Goal: Feedback & Contribution: Contribute content

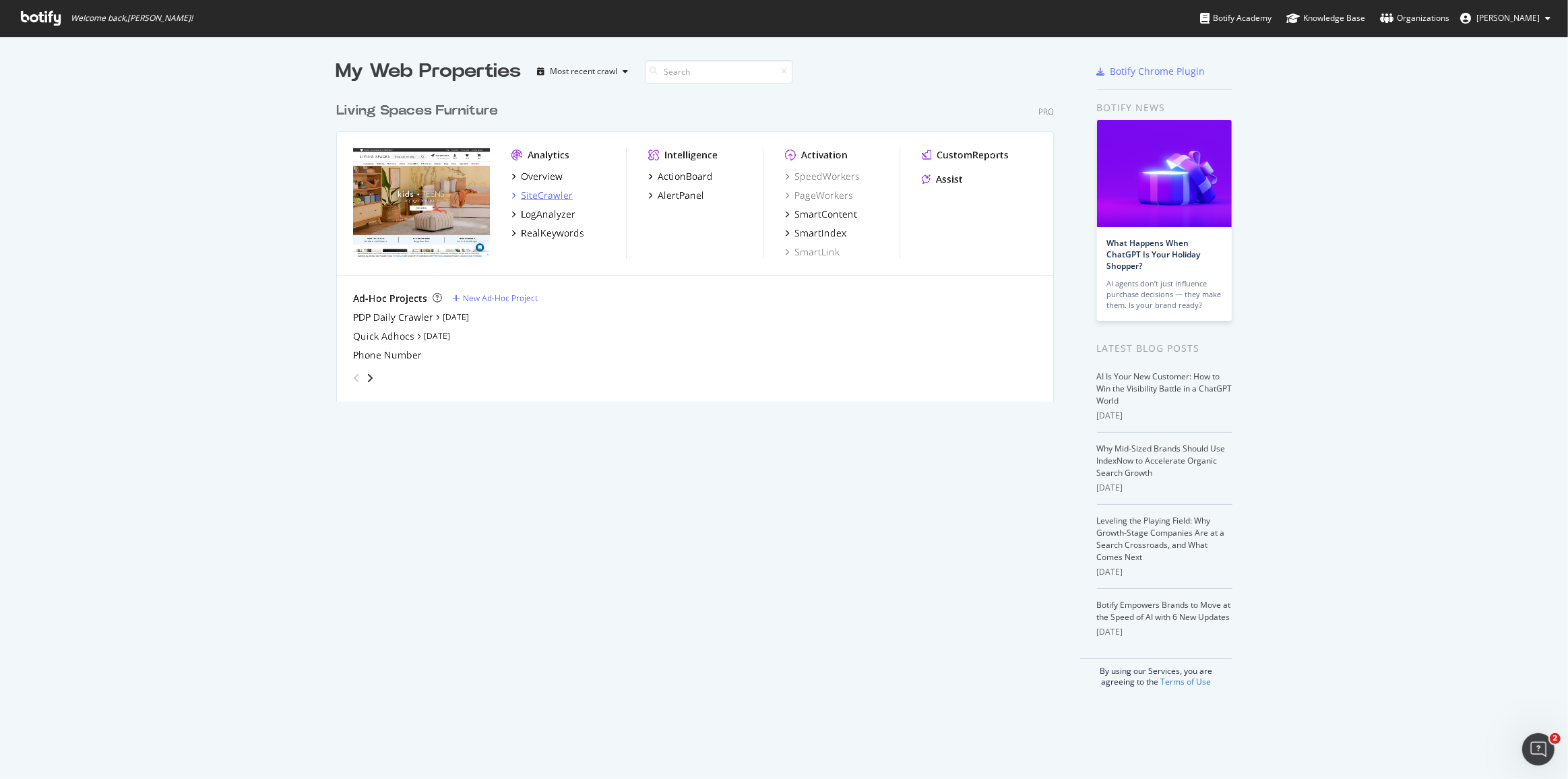
click at [305, 36] on div "SiteCrawler" at bounding box center [546, 195] width 52 height 13
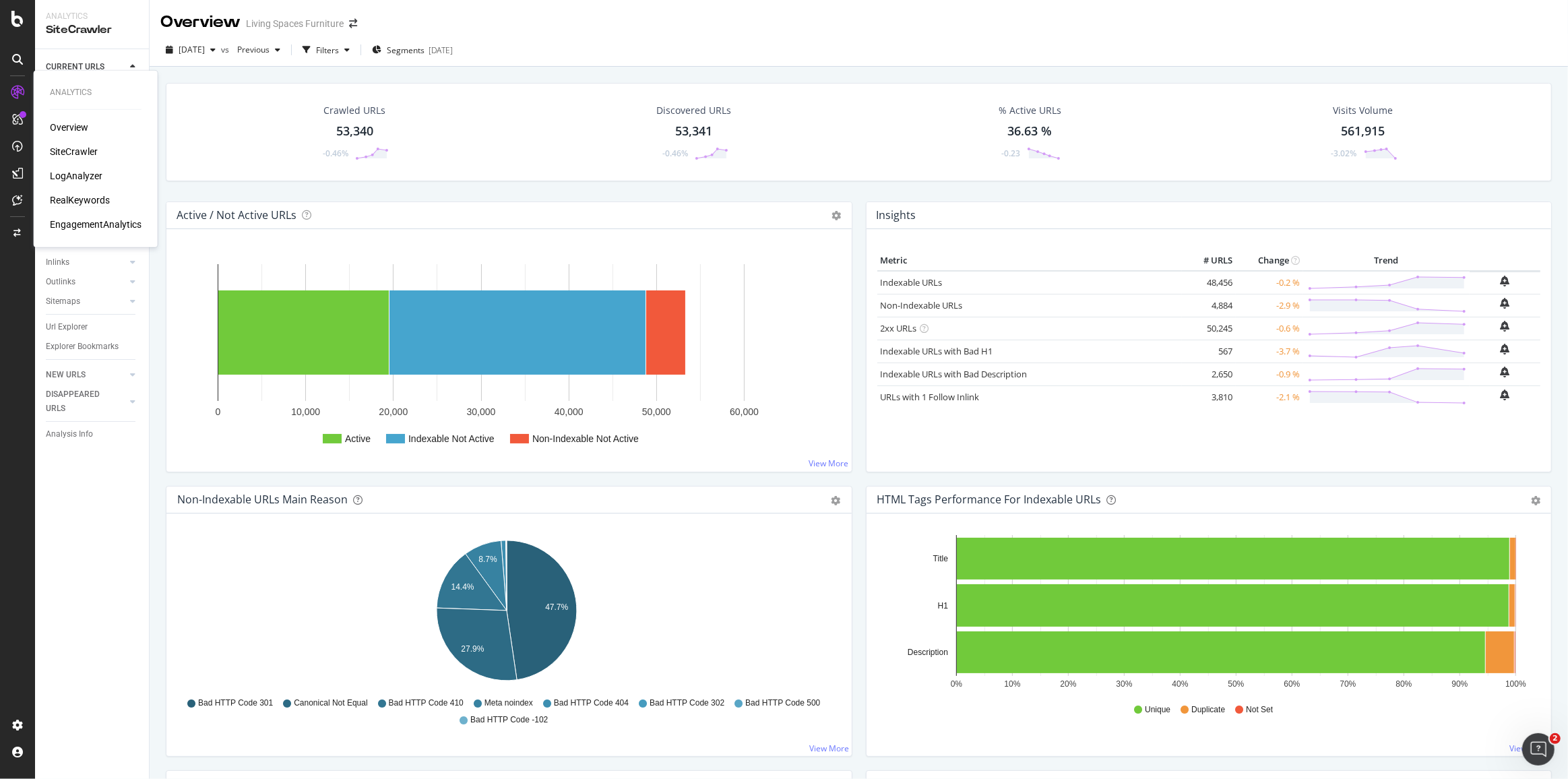
click at [69, 36] on div "RealKeywords" at bounding box center [79, 200] width 60 height 13
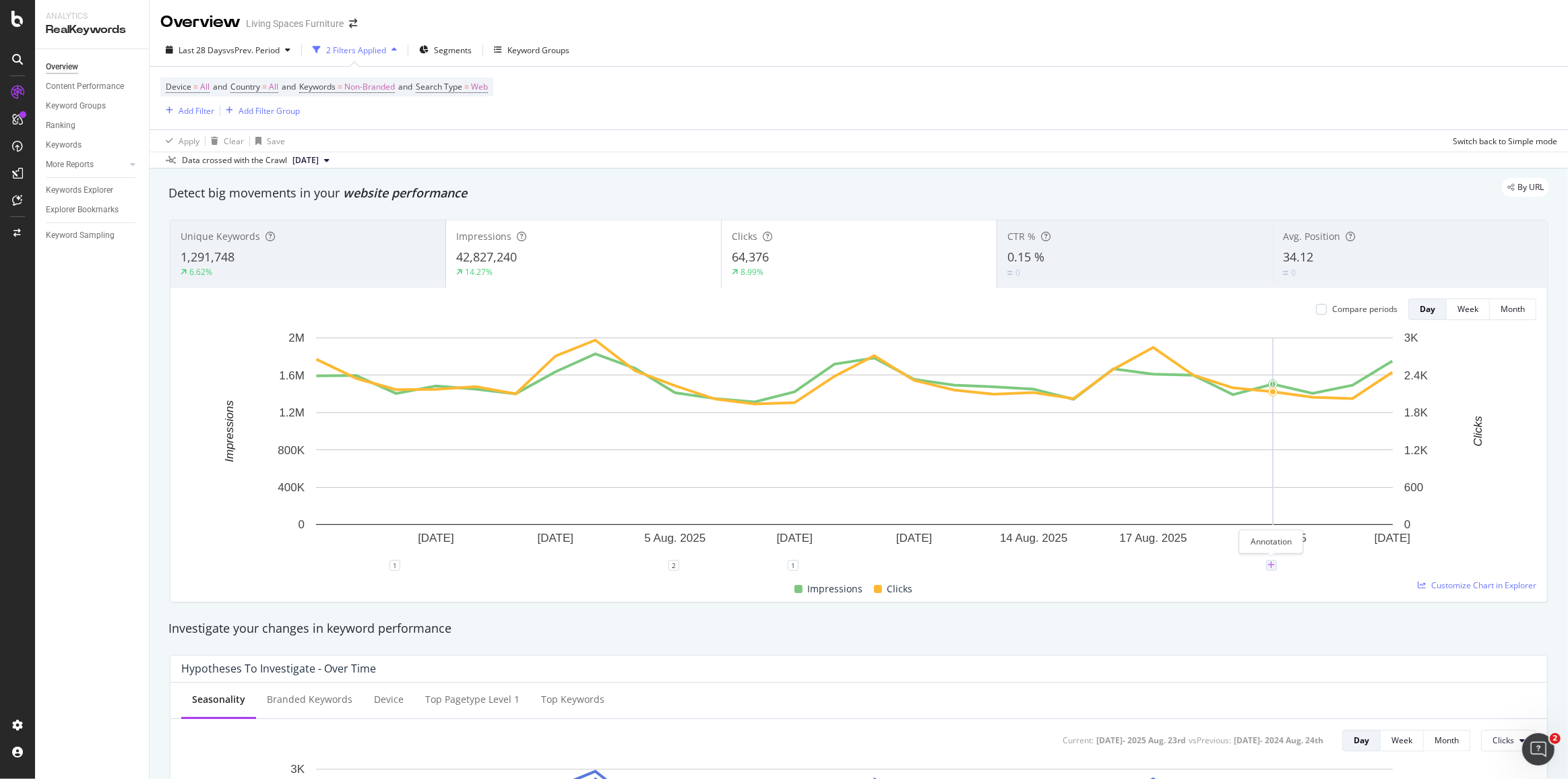
click at [305, 36] on icon "plus" at bounding box center [1272, 565] width 8 height 8
click at [305, 36] on input "[DATE]" at bounding box center [1254, 440] width 85 height 25
type input "[DATE]"
click at [305, 36] on textarea at bounding box center [1271, 484] width 120 height 42
type textarea "Verbolia live on PLP + facets"
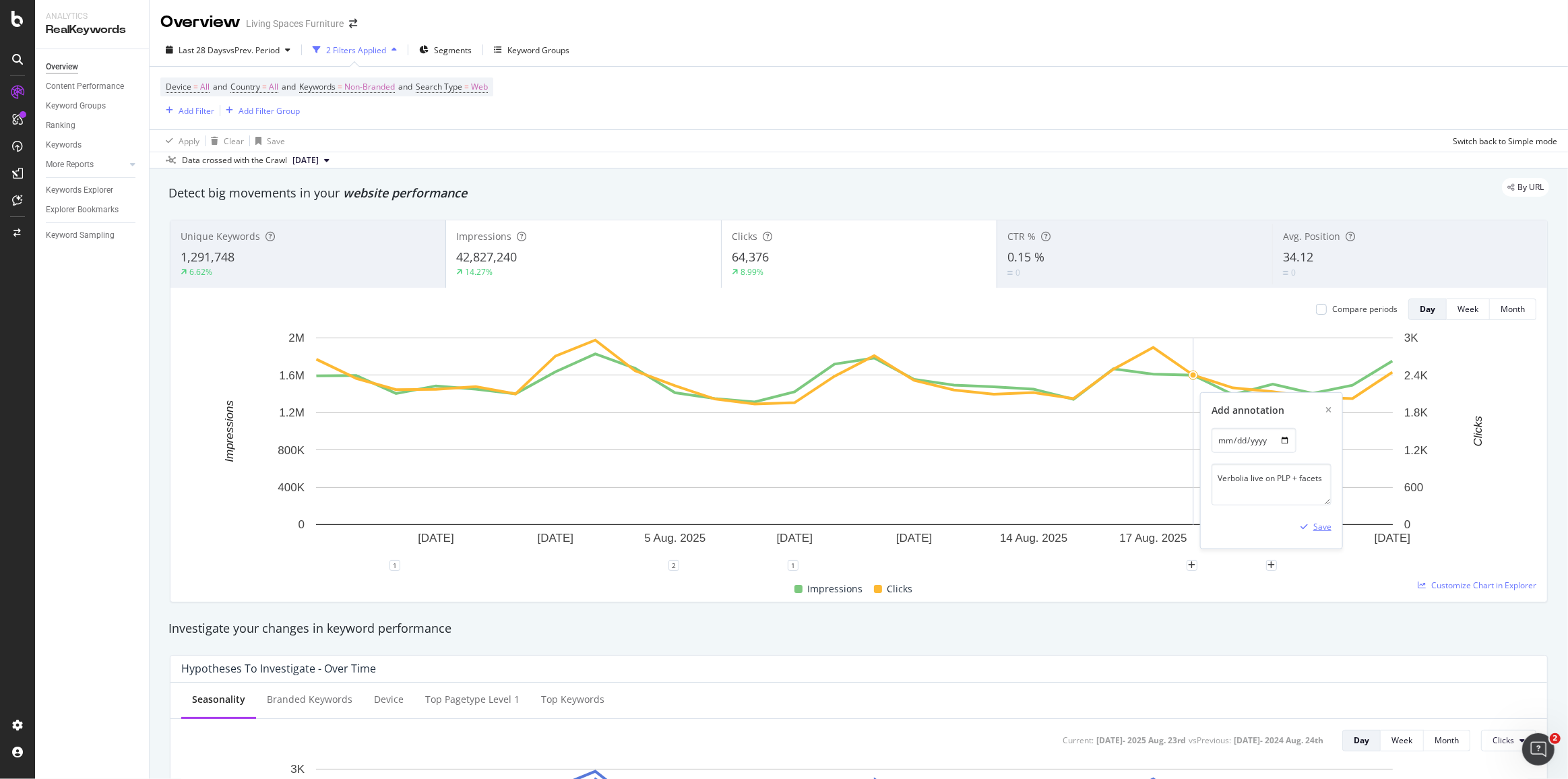
click at [305, 36] on div "Save" at bounding box center [1322, 526] width 18 height 12
click at [83, 36] on div "ActionBoard" at bounding box center [76, 153] width 53 height 13
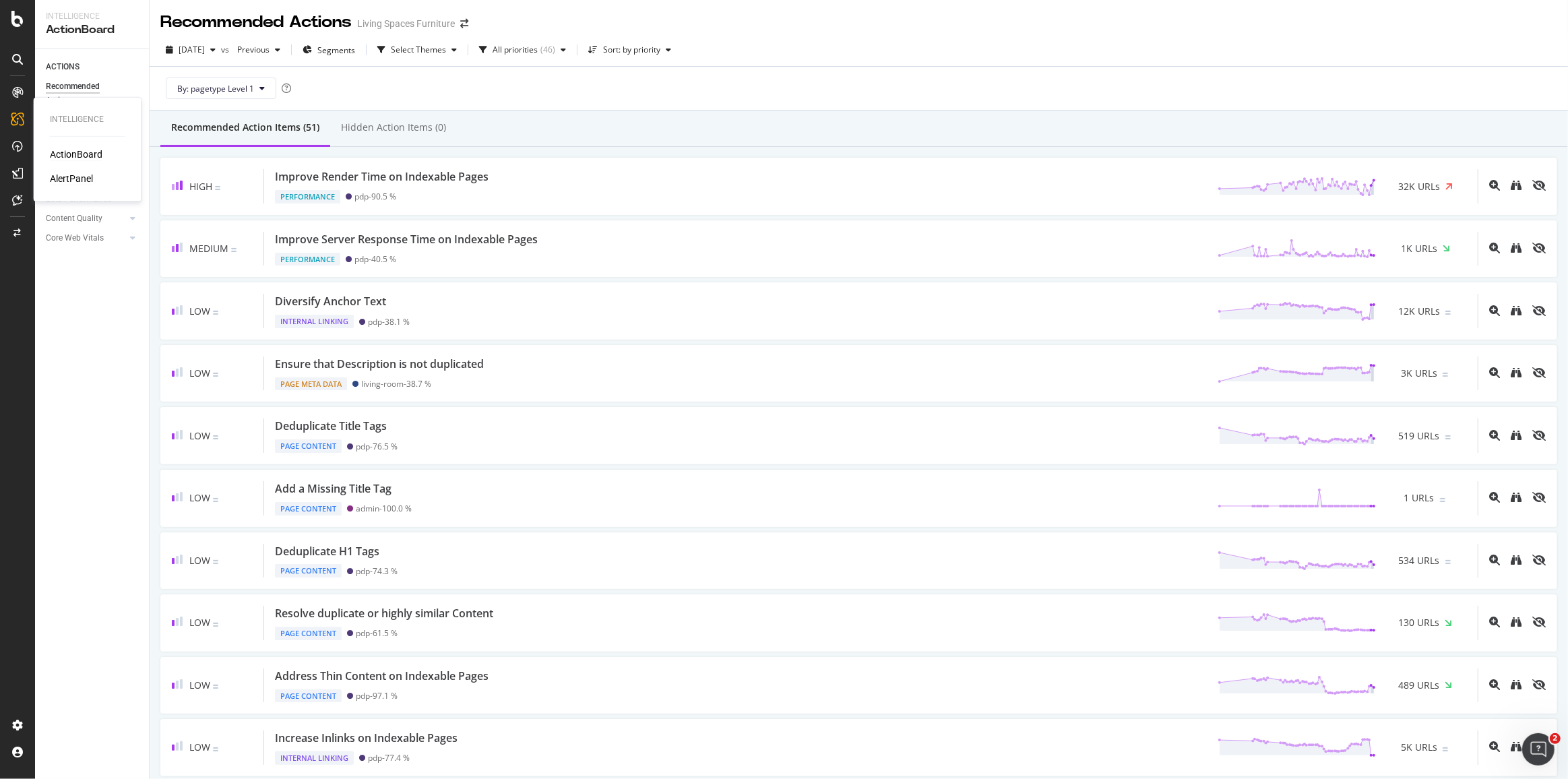
click at [78, 36] on div "AlertPanel" at bounding box center [71, 178] width 43 height 13
